Goal: Task Accomplishment & Management: Manage account settings

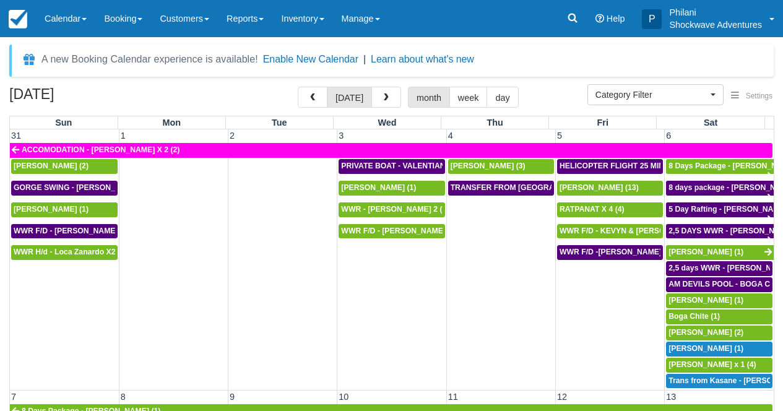
select select
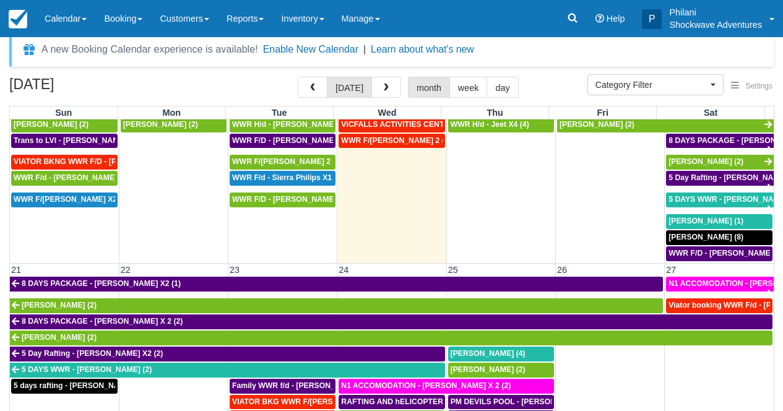
scroll to position [370, 0]
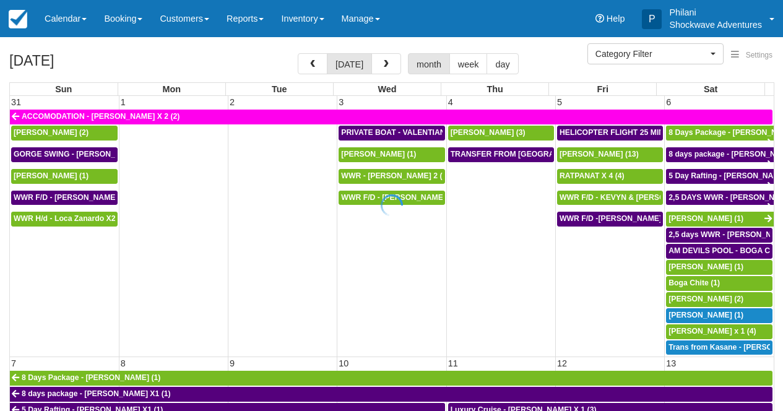
select select
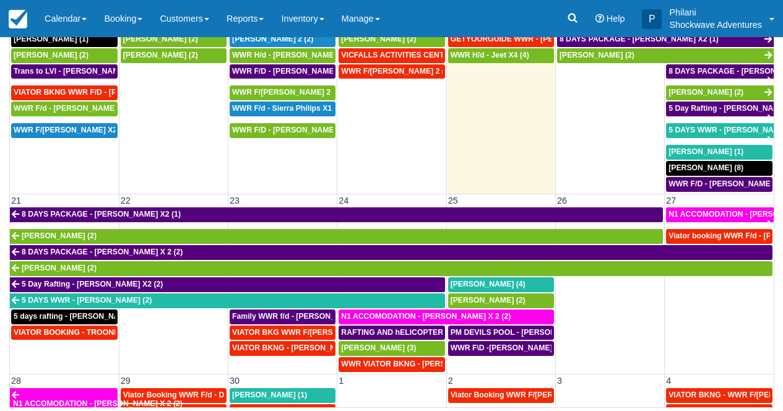
scroll to position [423, 0]
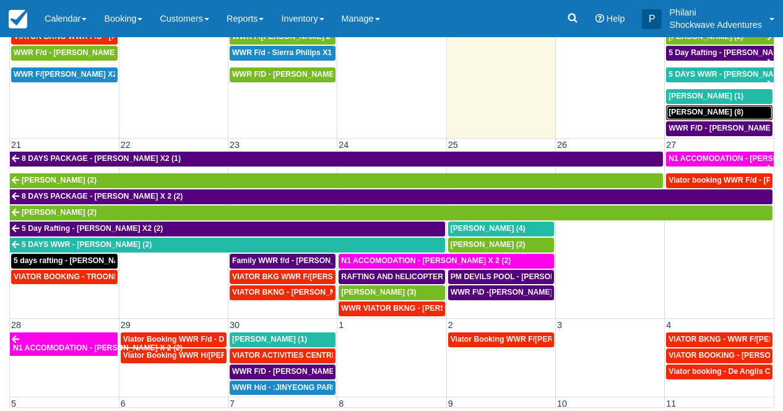
click at [708, 116] on div "Karyn (8)" at bounding box center [718, 113] width 101 height 10
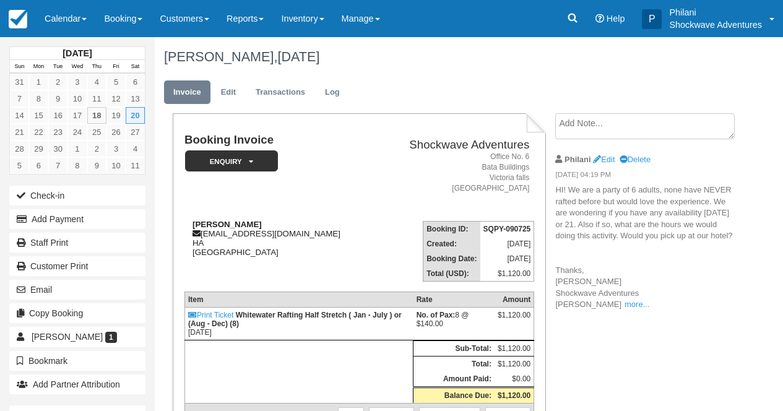
scroll to position [49, 0]
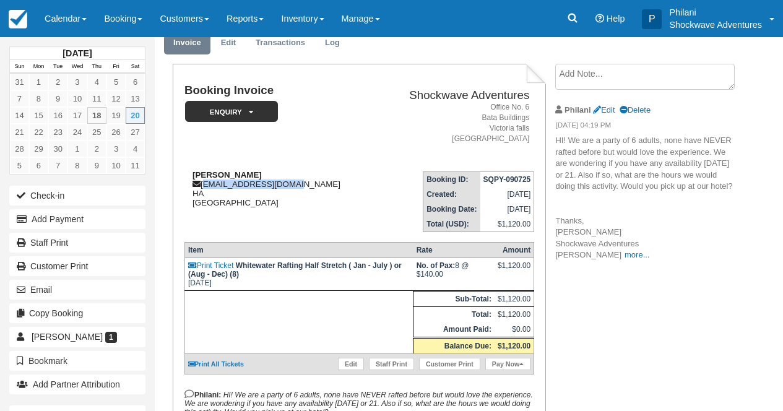
drag, startPoint x: 204, startPoint y: 184, endPoint x: 294, endPoint y: 188, distance: 89.8
click at [294, 188] on div "Karyn kberres68@icloud.com HA Zimbabwe" at bounding box center [279, 188] width 191 height 37
copy div "kberres68@icloud.com"
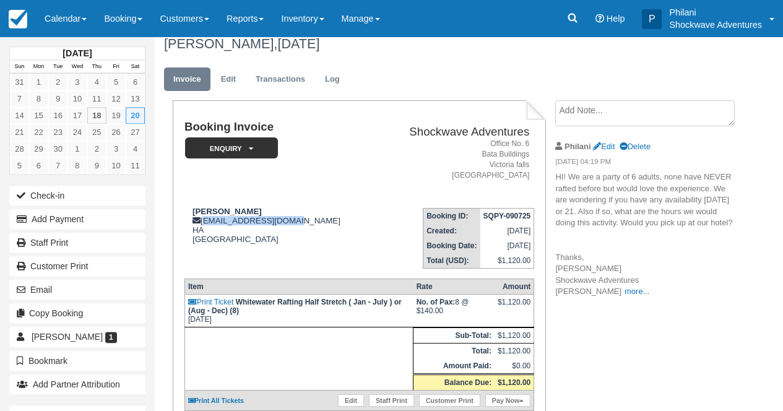
scroll to position [0, 0]
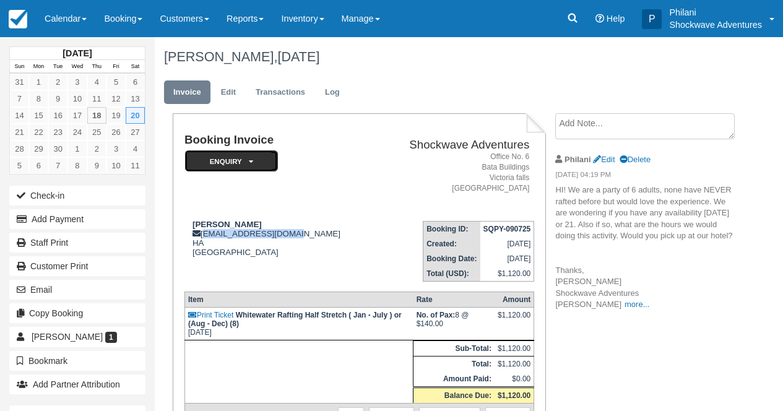
click at [252, 162] on icon at bounding box center [251, 161] width 4 height 7
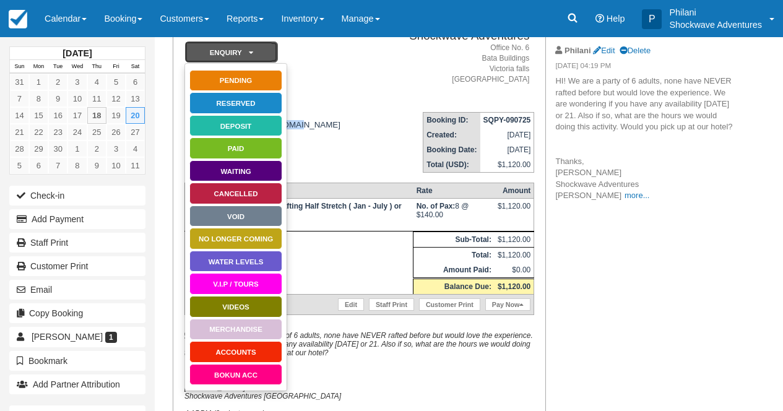
scroll to position [119, 0]
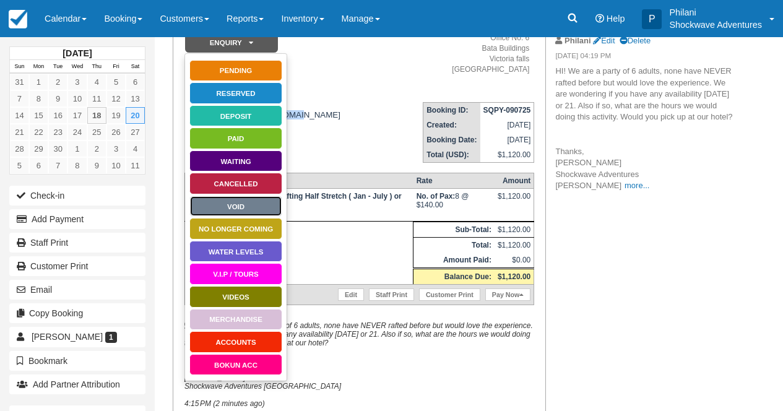
click at [265, 210] on link "Void" at bounding box center [235, 206] width 93 height 22
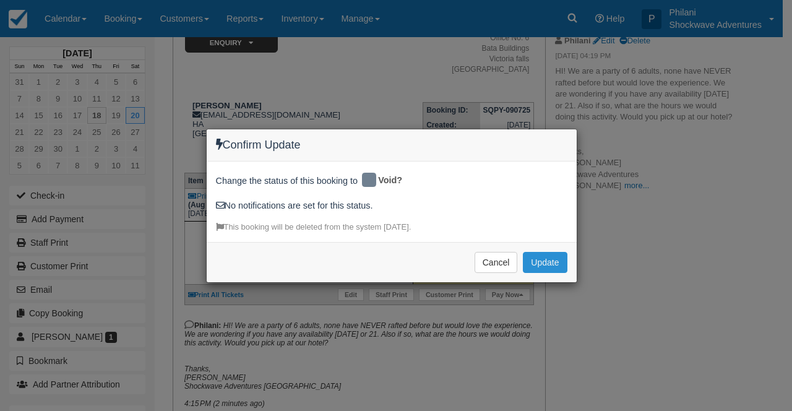
click at [551, 260] on button "Update" at bounding box center [545, 262] width 44 height 21
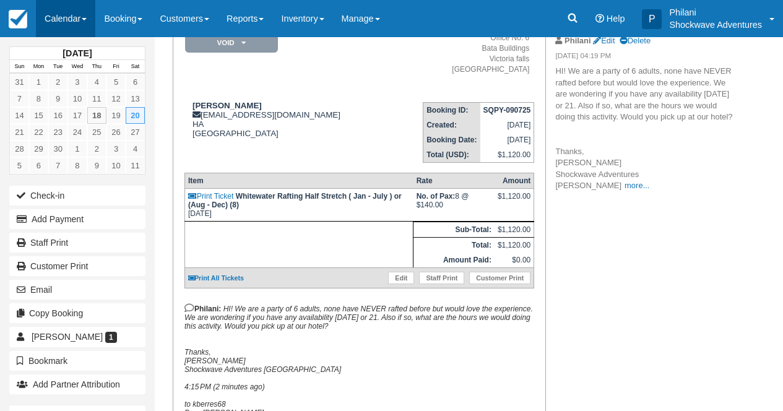
click at [58, 17] on link "Calendar" at bounding box center [65, 18] width 59 height 37
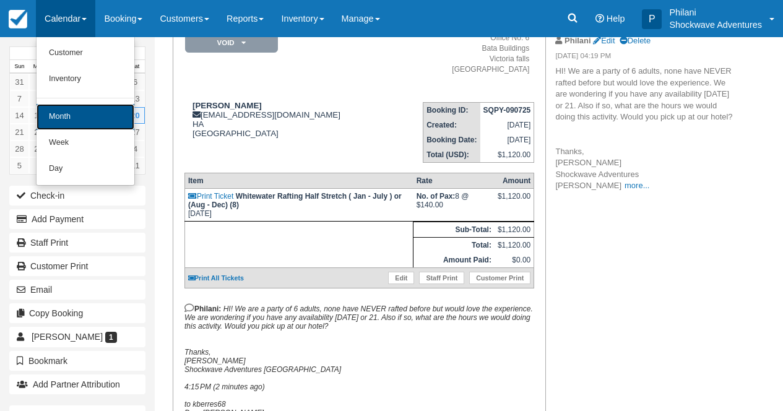
click at [86, 110] on link "Month" at bounding box center [86, 117] width 98 height 26
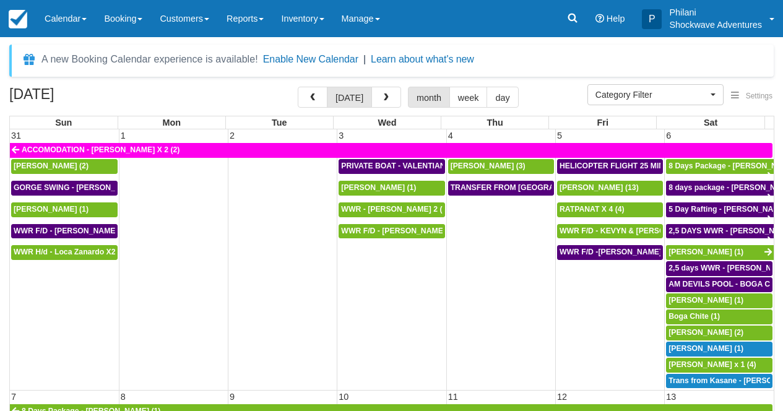
select select
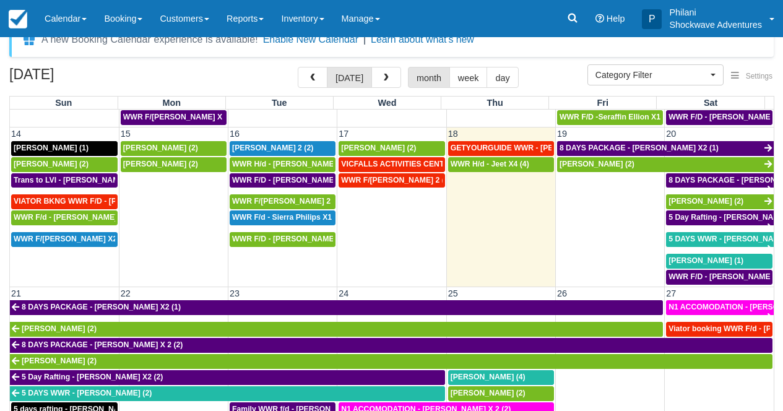
scroll to position [298, 0]
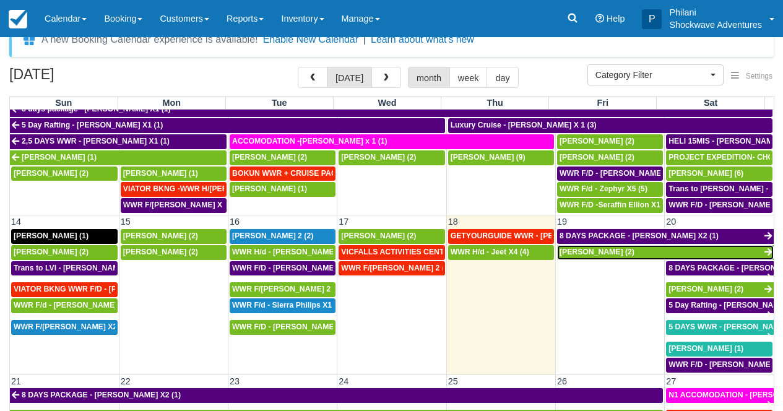
click at [632, 256] on link "Cynthia Sharpe (2)" at bounding box center [665, 252] width 217 height 15
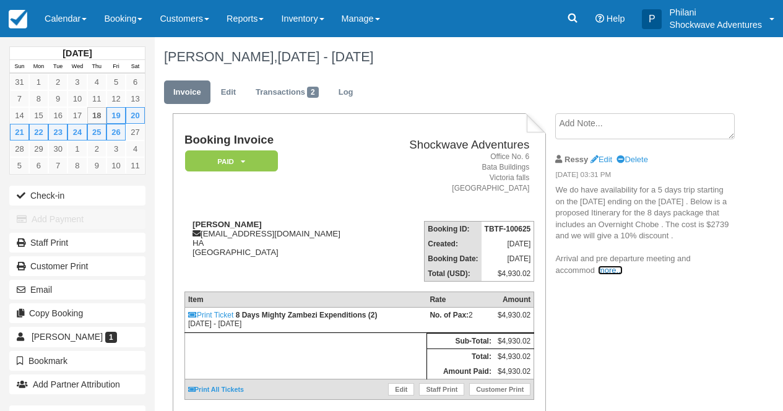
click at [611, 275] on link "more..." at bounding box center [610, 269] width 25 height 9
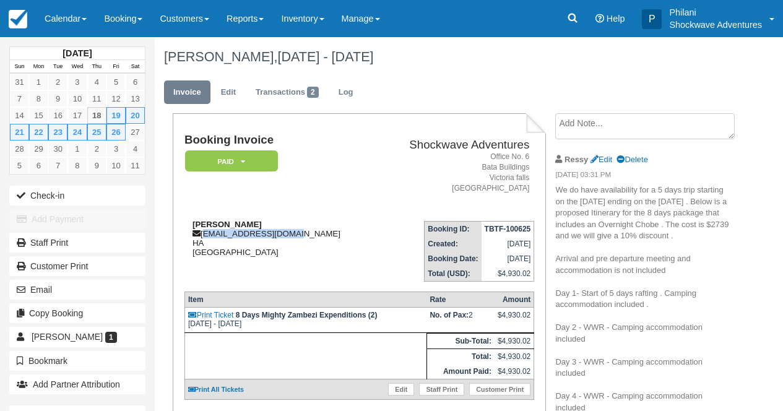
drag, startPoint x: 204, startPoint y: 234, endPoint x: 296, endPoint y: 240, distance: 91.7
click at [296, 240] on div "Cynthia Sharpe cvsharpe@pacbell.net HA United States" at bounding box center [279, 238] width 191 height 37
copy div "cvsharpe@pacbell.net"
click at [289, 92] on link "Transactions 2" at bounding box center [287, 92] width 82 height 24
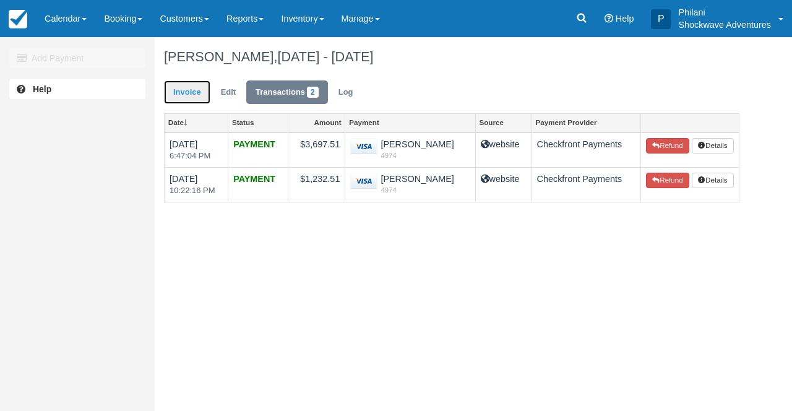
click at [186, 97] on link "Invoice" at bounding box center [187, 92] width 46 height 24
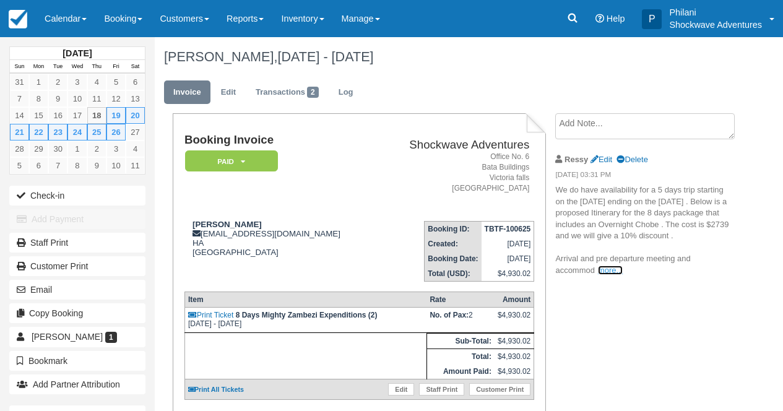
click at [609, 275] on link "more..." at bounding box center [610, 269] width 25 height 9
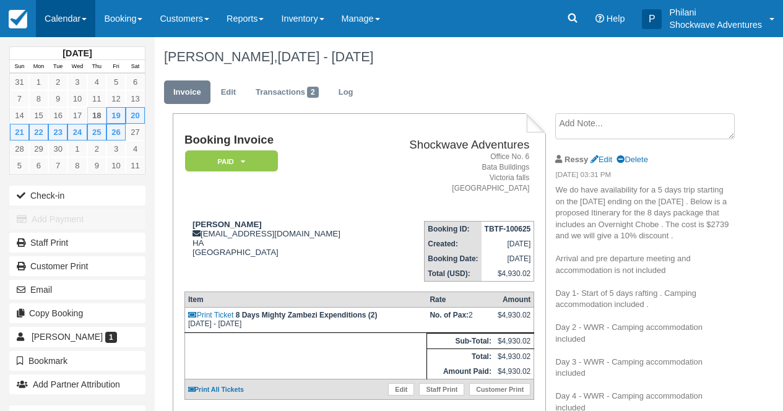
click at [72, 17] on link "Calendar" at bounding box center [65, 18] width 59 height 37
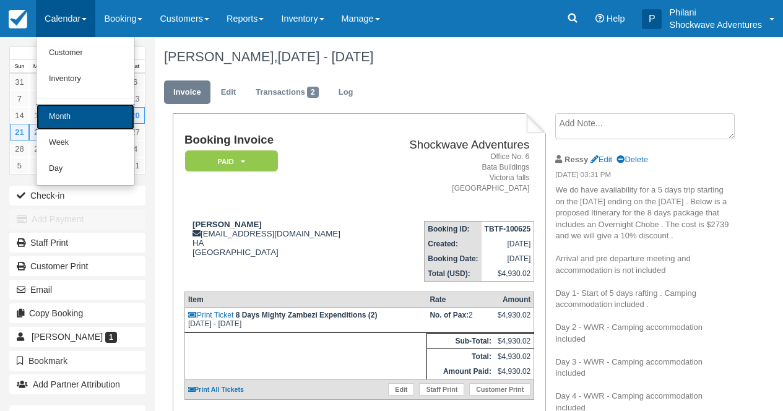
click at [66, 111] on link "Month" at bounding box center [86, 117] width 98 height 26
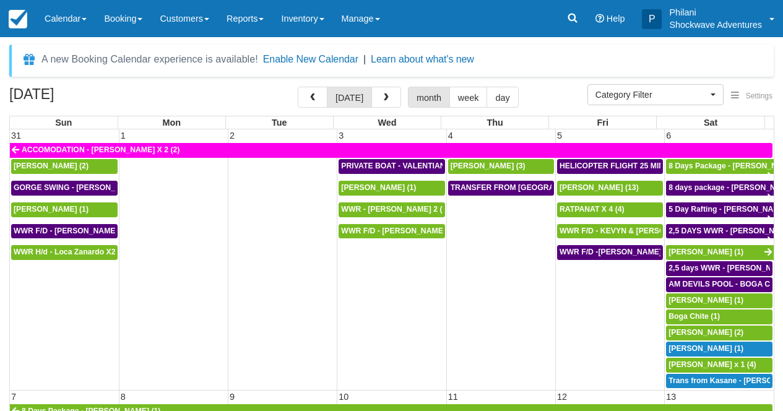
select select
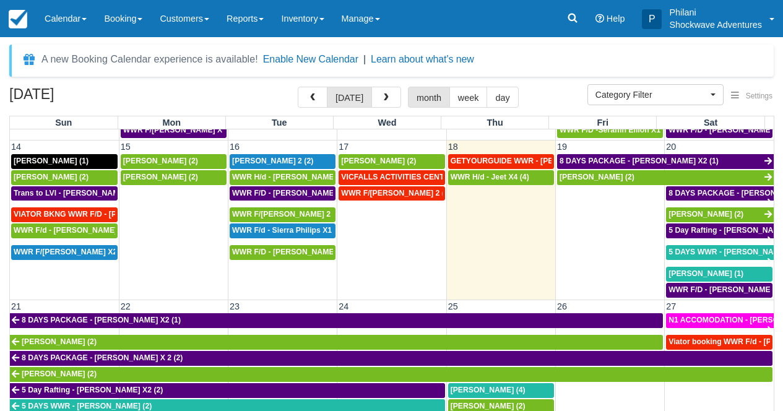
scroll to position [334, 0]
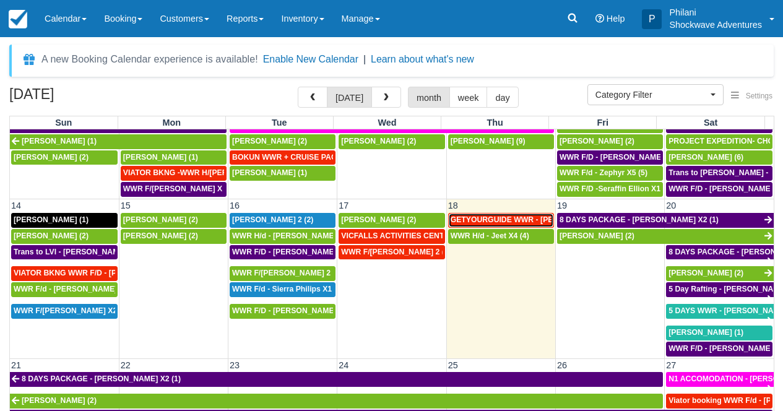
click at [489, 220] on span "GETYOURGUIDE WWR - Fiona Sheahan X 9 (9)" at bounding box center [539, 219] width 178 height 9
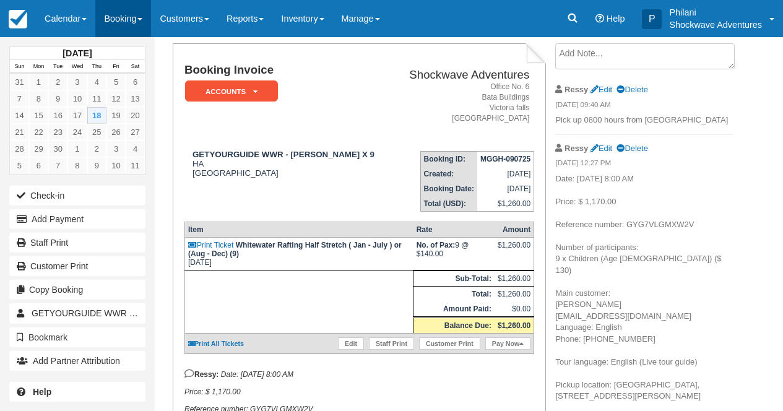
scroll to position [69, 0]
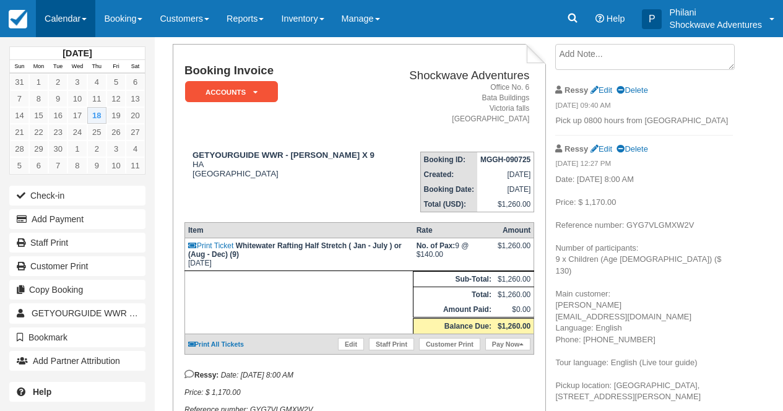
click at [88, 15] on link "Calendar" at bounding box center [65, 18] width 59 height 37
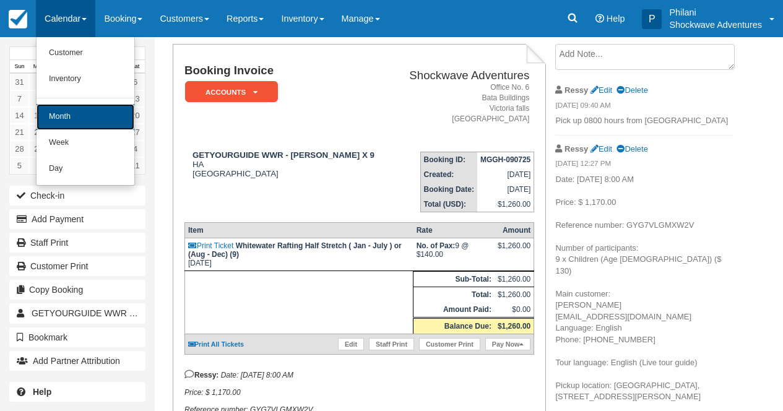
click at [82, 126] on link "Month" at bounding box center [86, 117] width 98 height 26
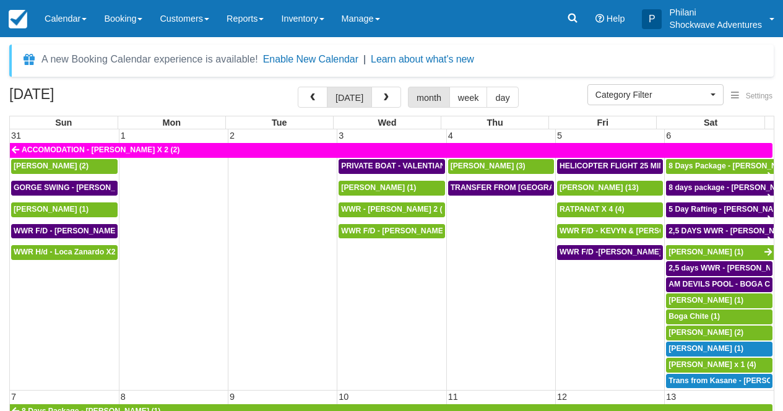
select select
